Goal: Task Accomplishment & Management: Manage account settings

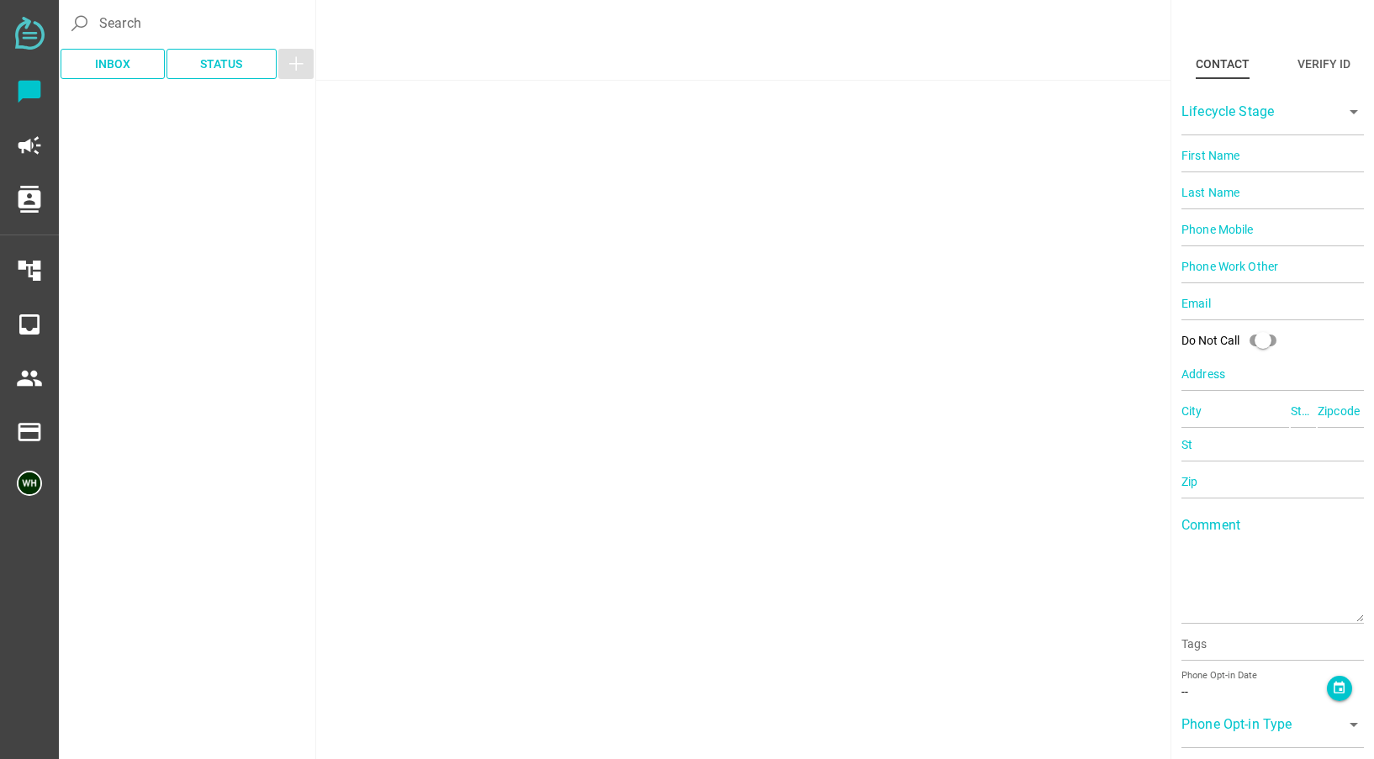
type input "19254372090"
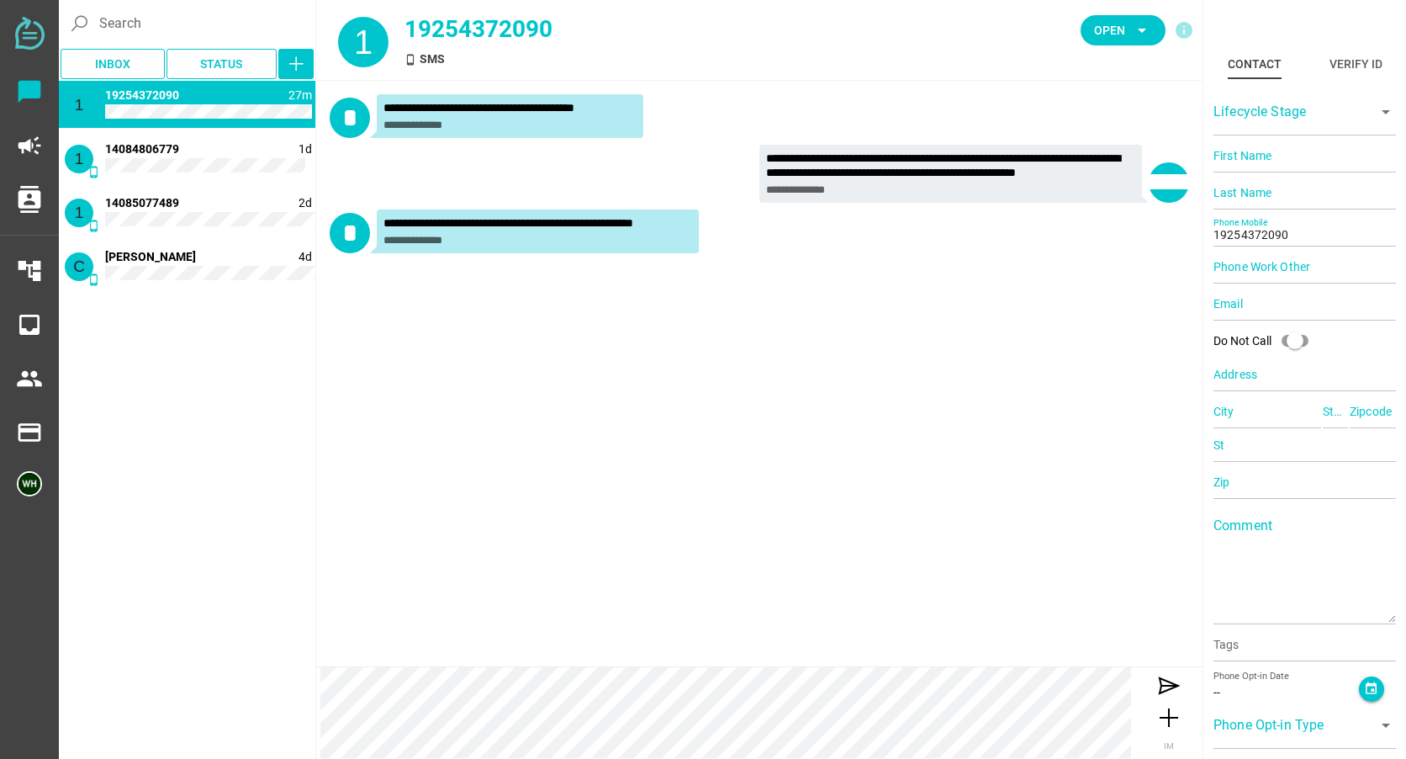
click at [359, 383] on div "**********" at bounding box center [759, 373] width 886 height 585
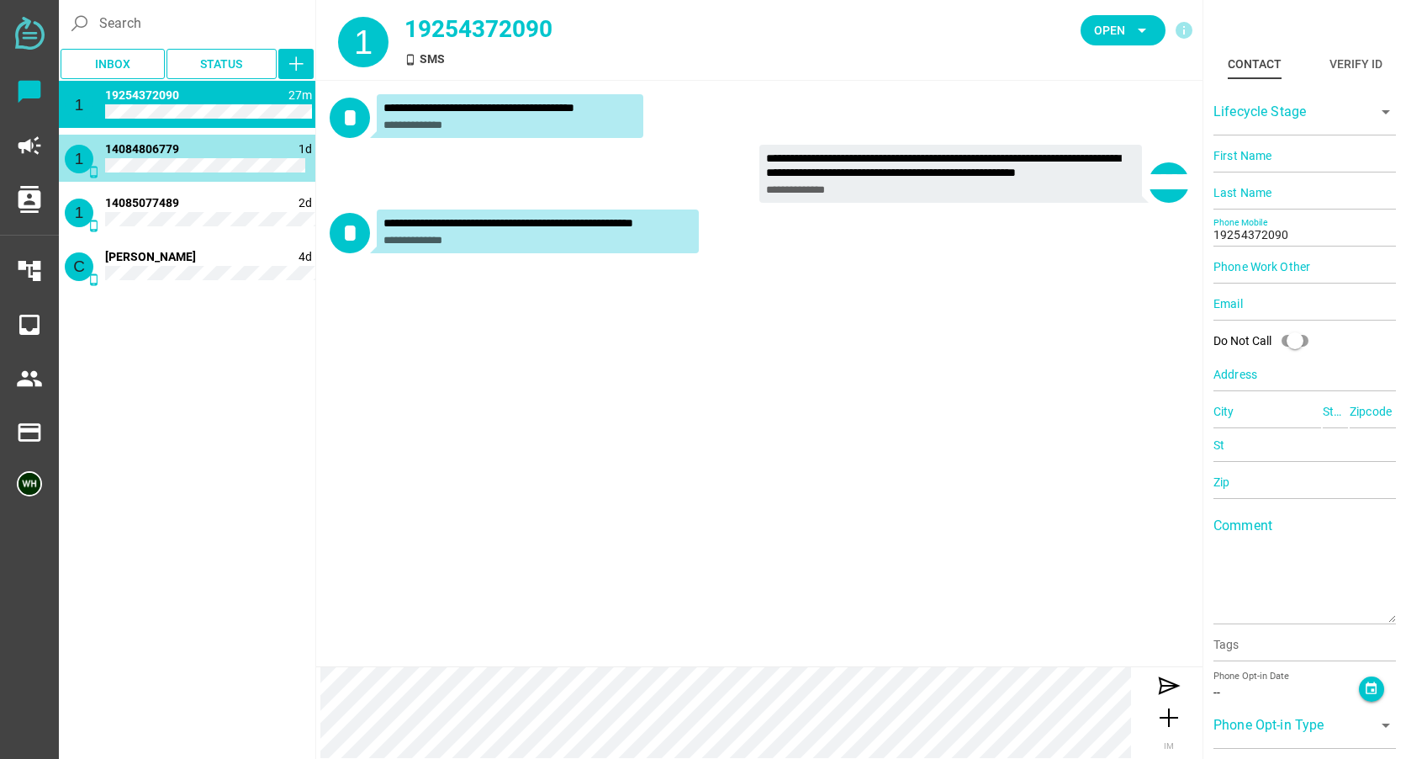
click at [176, 156] on span "14084806779" at bounding box center [142, 148] width 74 height 13
type input "14084806779"
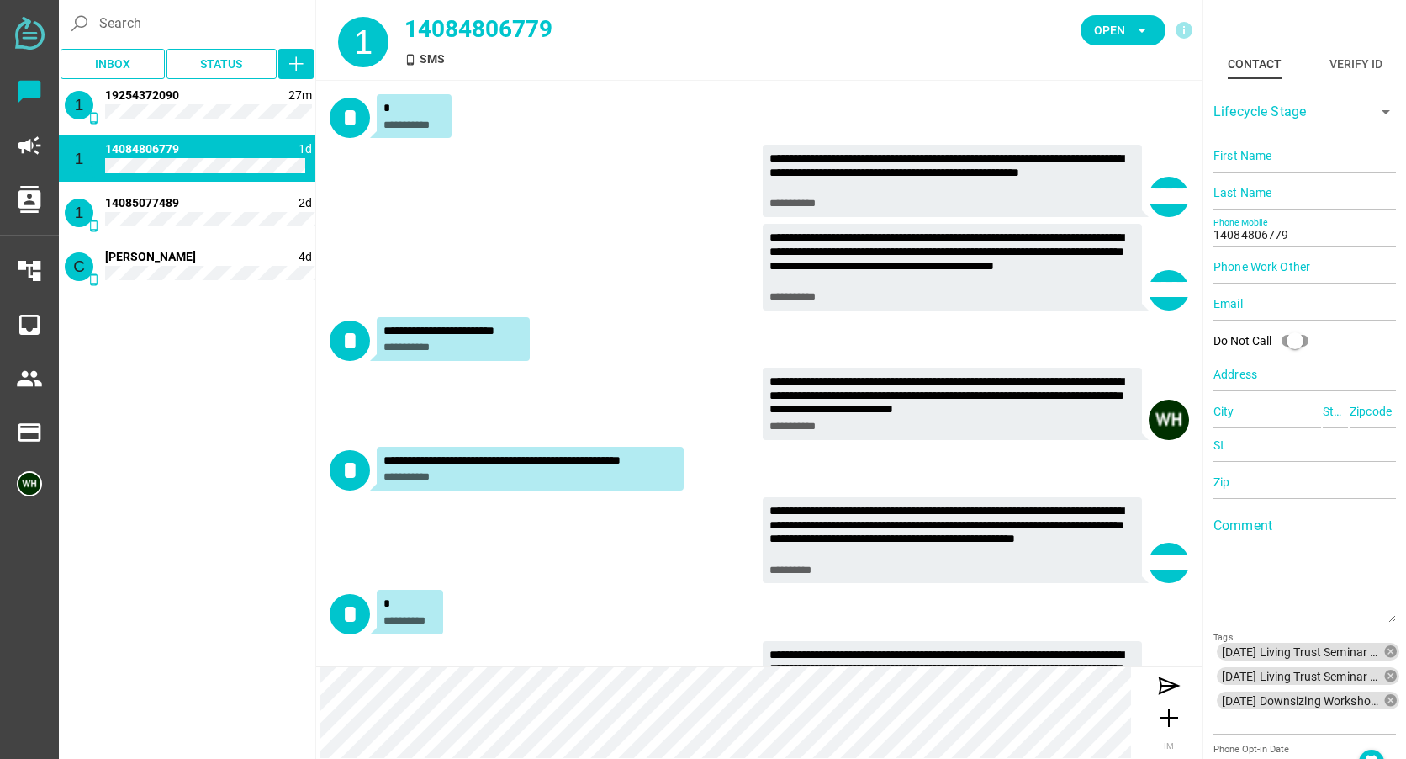
scroll to position [370, 0]
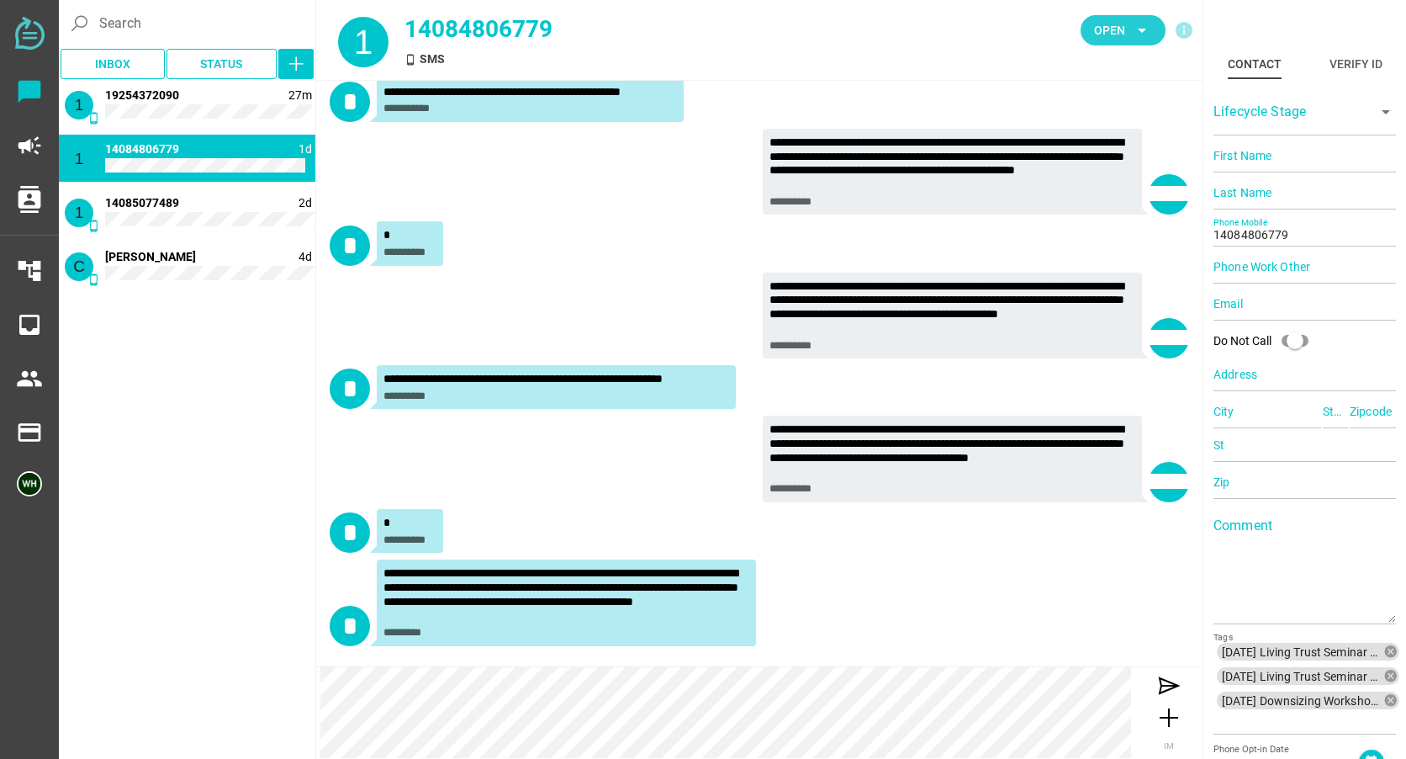
click at [1122, 41] on span "Open arrow_drop_down" at bounding box center [1123, 31] width 58 height 24
click at [1108, 180] on div "Closed" at bounding box center [1117, 187] width 71 height 14
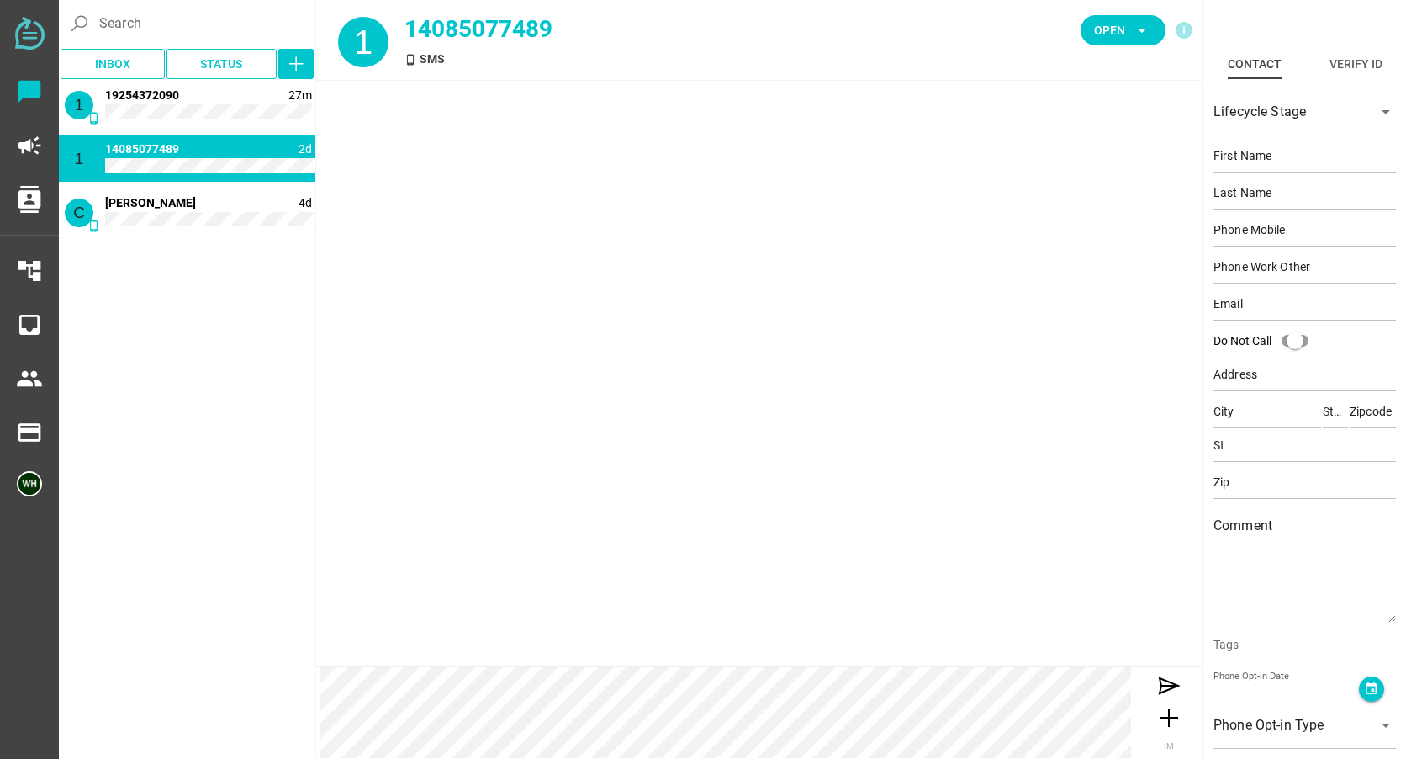
scroll to position [0, 0]
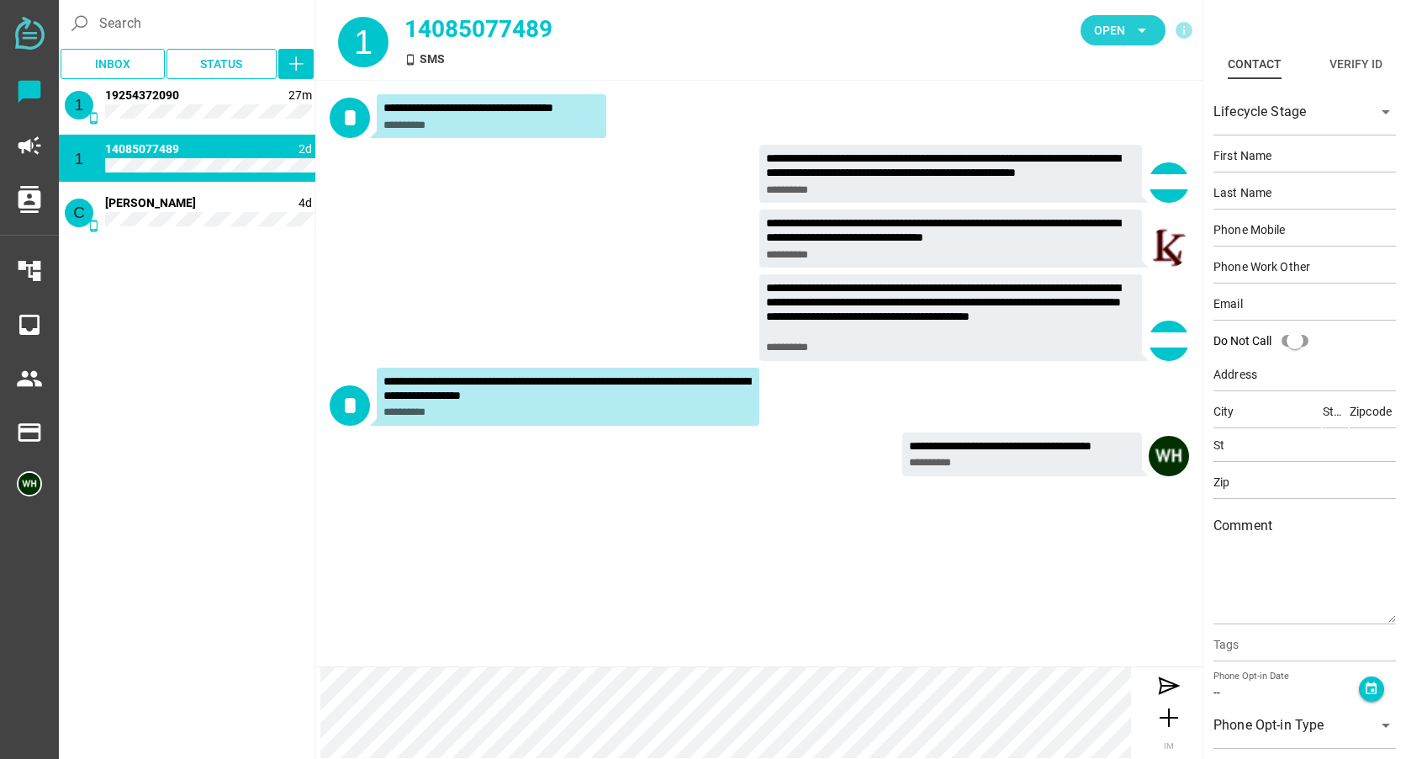
click at [1107, 34] on span "Open" at bounding box center [1109, 30] width 31 height 20
click at [1099, 190] on div "Closed" at bounding box center [1117, 187] width 71 height 14
type input "14084728864"
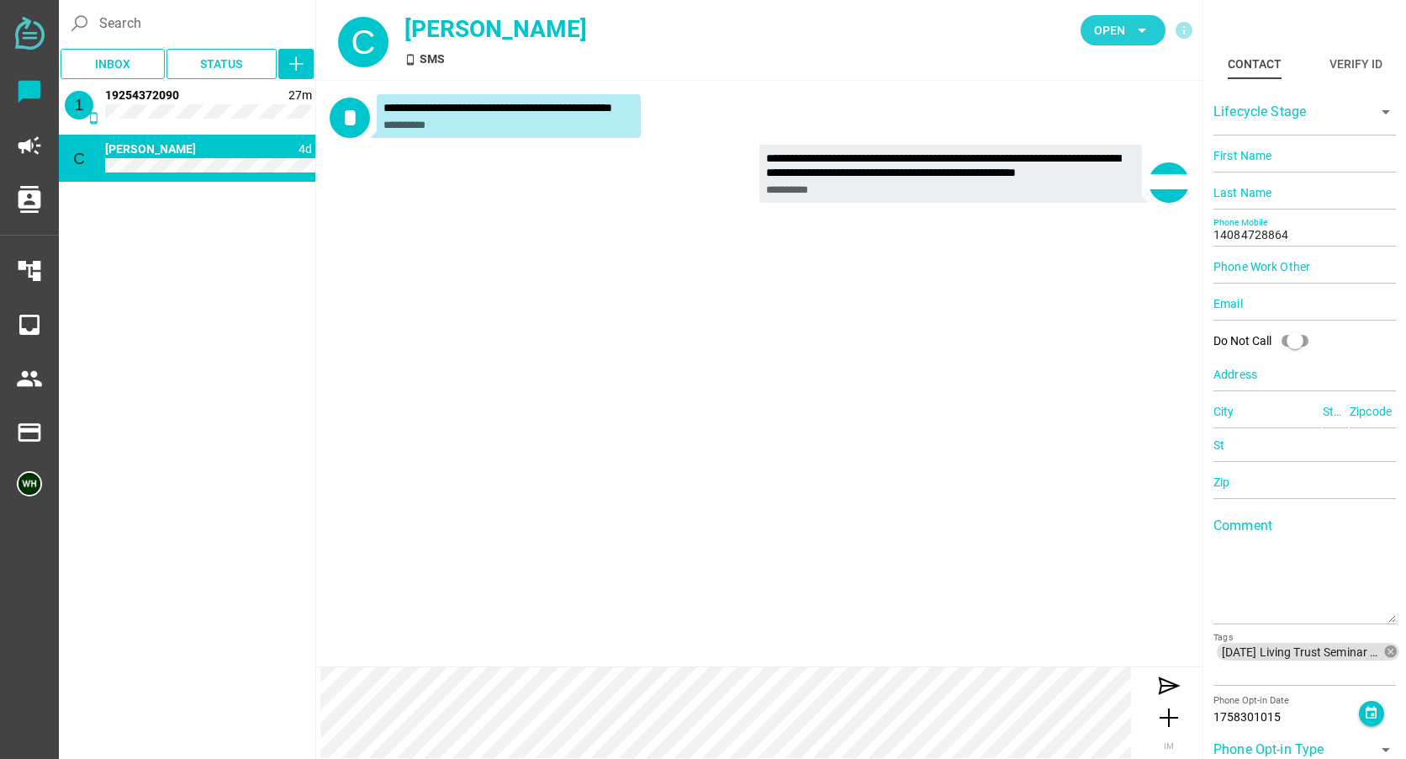
click at [1113, 27] on span "Open" at bounding box center [1109, 30] width 31 height 20
click at [1108, 180] on div "Closed" at bounding box center [1117, 187] width 71 height 14
type input "19254372090"
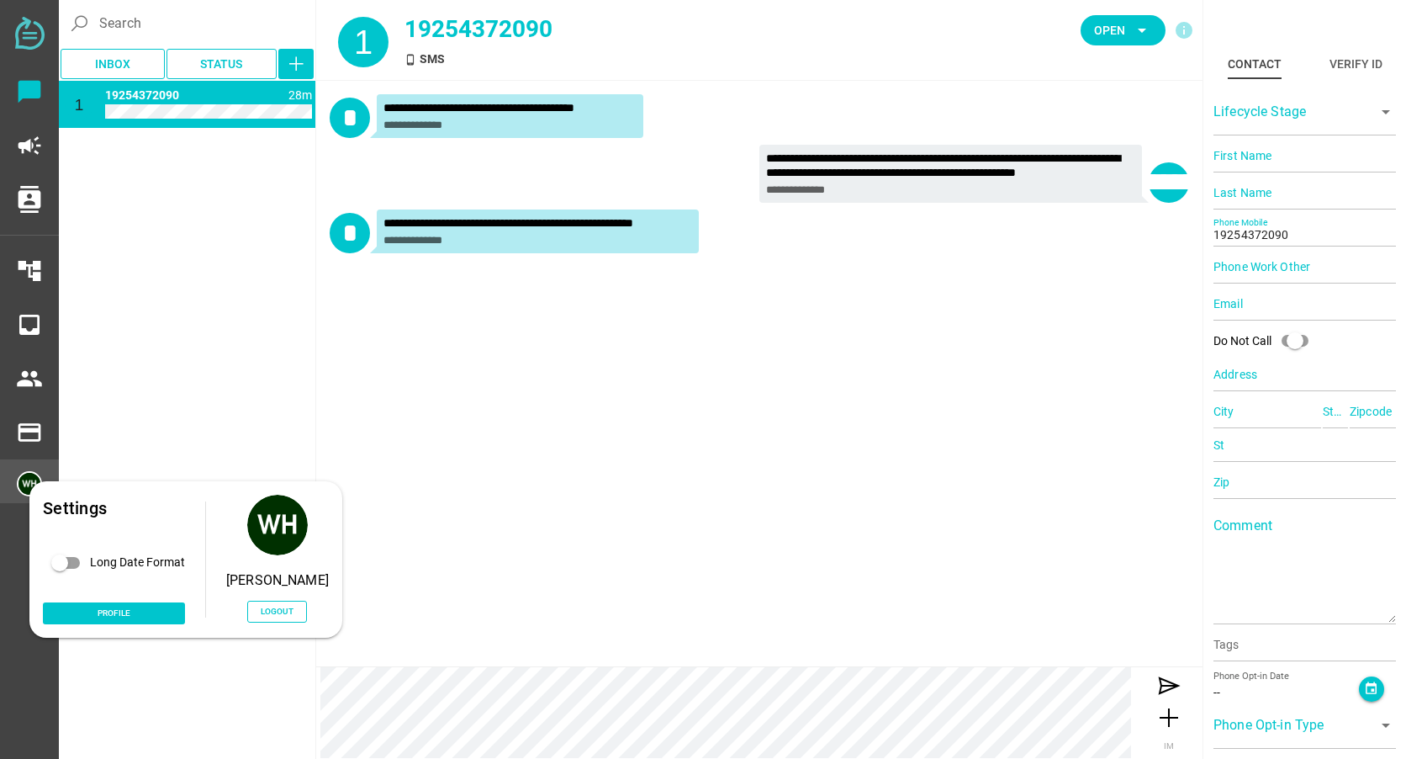
click at [30, 484] on img at bounding box center [29, 483] width 25 height 25
click at [291, 605] on span "Logout" at bounding box center [277, 611] width 33 height 14
